Goal: Task Accomplishment & Management: Manage account settings

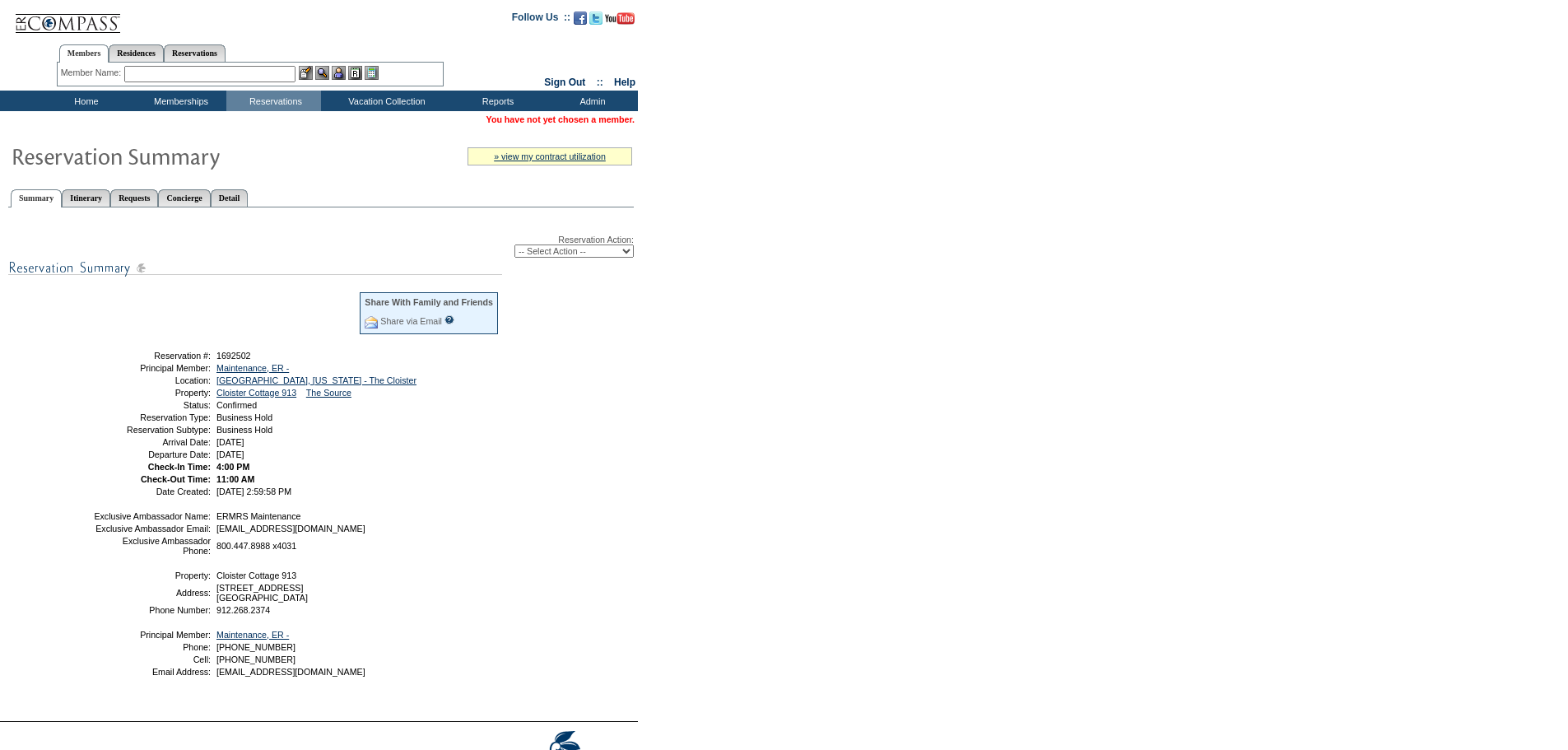
click at [600, 256] on select "-- Select Action -- Modify Reservation Dates Modify Reservation Cost Modify Occ…" at bounding box center [574, 252] width 119 height 13
select select "ChangeCost"
click at [515, 247] on select "-- Select Action -- Modify Reservation Dates Modify Reservation Cost Modify Occ…" at bounding box center [574, 252] width 119 height 13
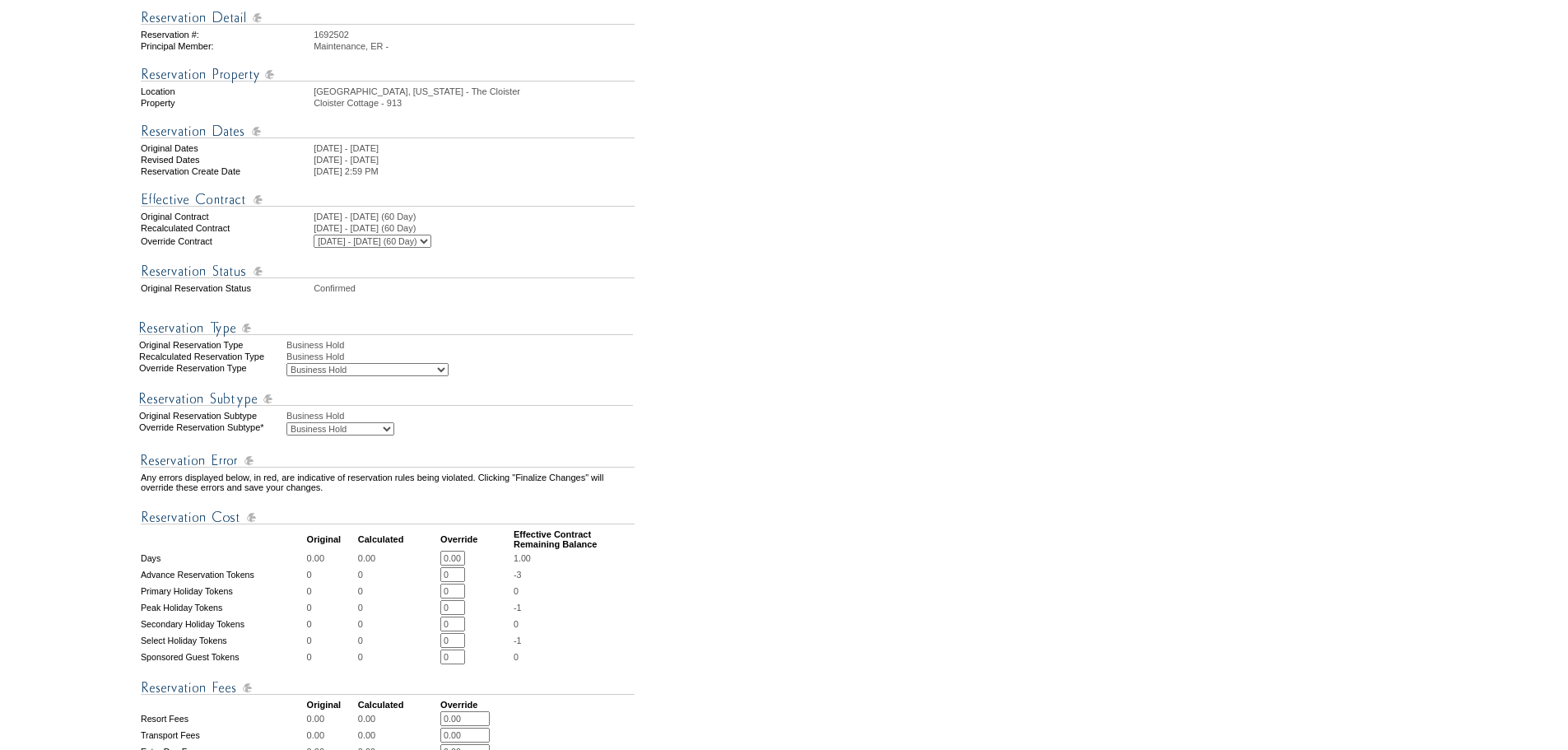
scroll to position [164, 0]
click at [393, 435] on select "Business Hold Pending Prospect Hold" at bounding box center [340, 429] width 108 height 13
select select "PropMaintBusinessHold-PendingProspHold"
click at [287, 435] on select "Business Hold Pending Prospect Hold" at bounding box center [340, 429] width 108 height 13
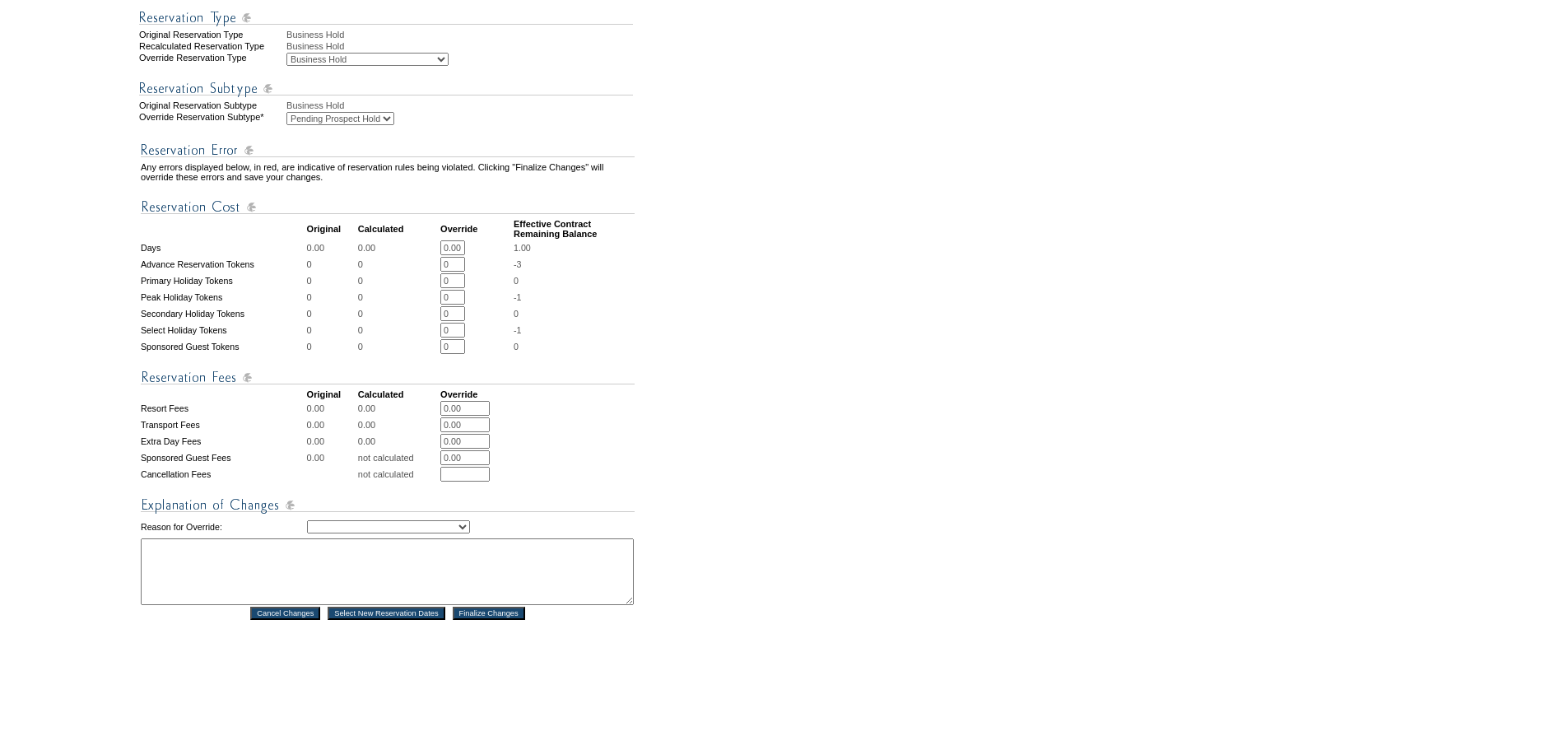
scroll to position [494, 0]
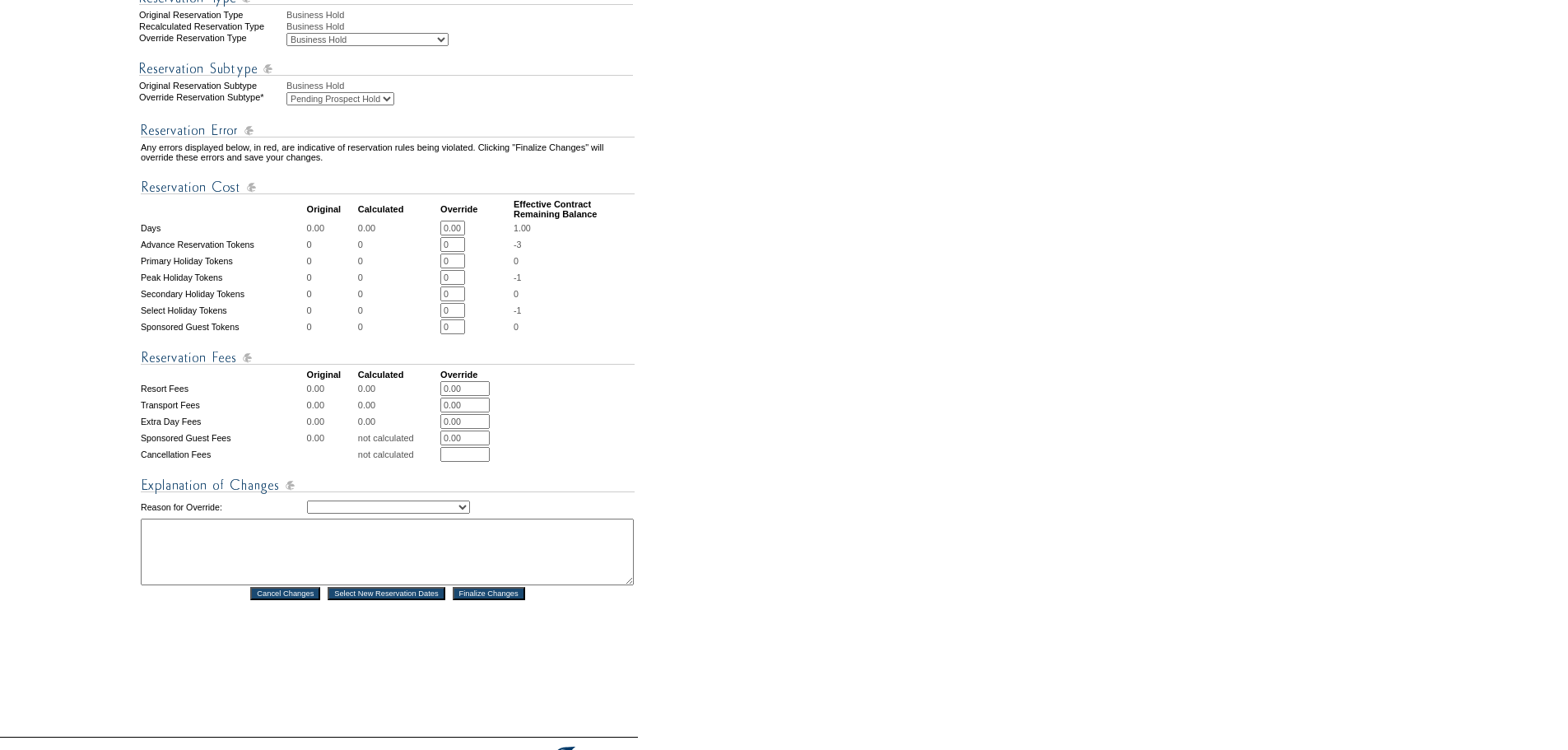
click at [470, 514] on select "Creating Continuous Stay Days Rebooked After Cancellation Editing Occupant Expe…" at bounding box center [388, 508] width 163 height 13
select select "1039"
click at [307, 514] on select "Creating Continuous Stay Days Rebooked After Cancellation Editing Occupant Expe…" at bounding box center [388, 508] width 163 height 13
click at [254, 560] on textarea at bounding box center [387, 552] width 493 height 67
click at [221, 572] on textarea "SH: Taylro: [PERSON_NAME]" at bounding box center [387, 552] width 493 height 67
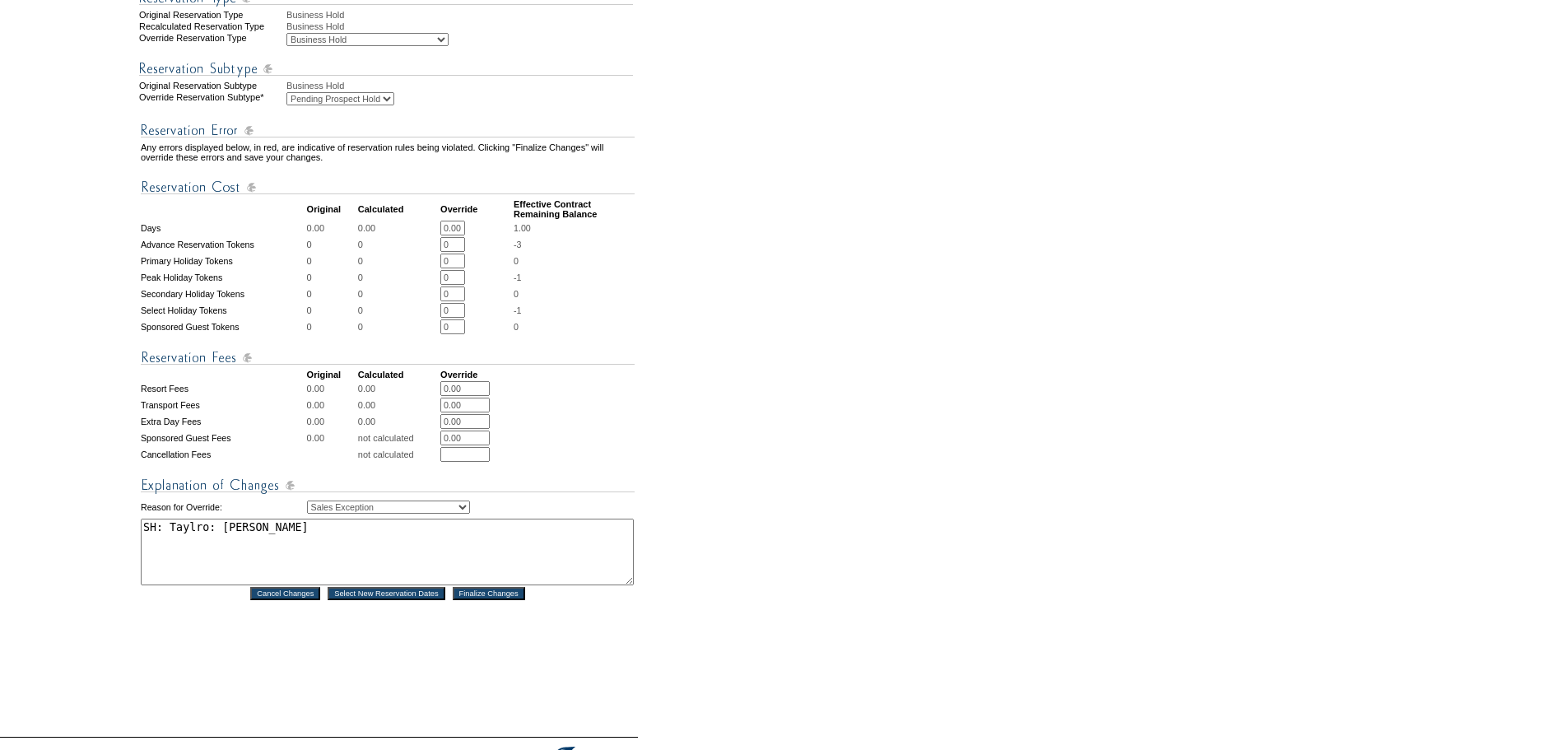
drag, startPoint x: 194, startPoint y: 567, endPoint x: 218, endPoint y: 511, distance: 60.9
click at [194, 566] on textarea "SH: Taylro: [PERSON_NAME]" at bounding box center [387, 552] width 493 height 67
drag, startPoint x: 294, startPoint y: 570, endPoint x: 188, endPoint y: 566, distance: 106.1
click at [132, 565] on tr "1. Modify Dates 2. Modify Costs Reservation #: 1692502 Principal Member: Mainte…" at bounding box center [319, 180] width 635 height 1054
type textarea "SH: [PERSON_NAME]: [PERSON_NAME]"
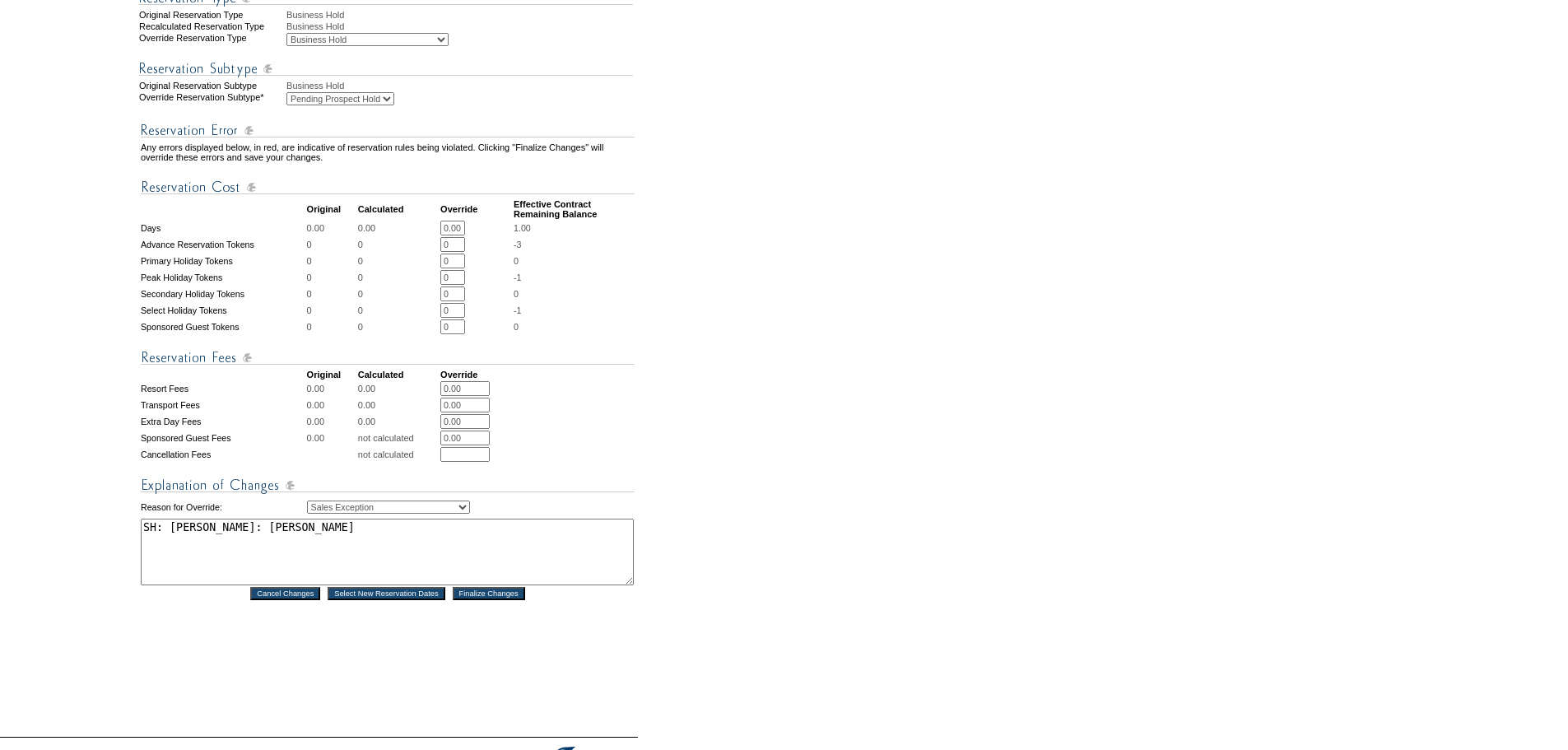
click at [503, 601] on input "Finalize Changes" at bounding box center [489, 594] width 72 height 13
